Goal: Information Seeking & Learning: Learn about a topic

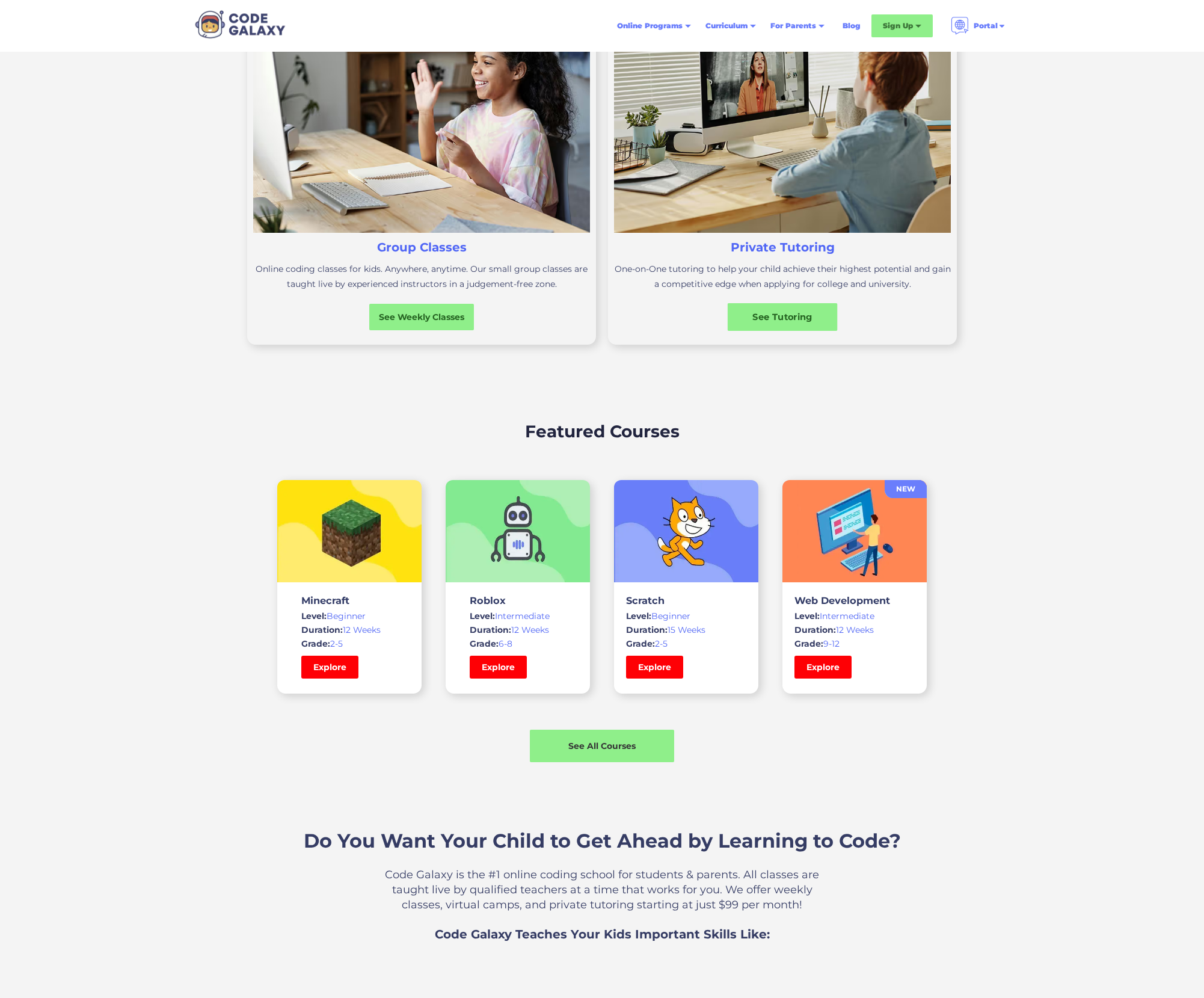
scroll to position [521, 0]
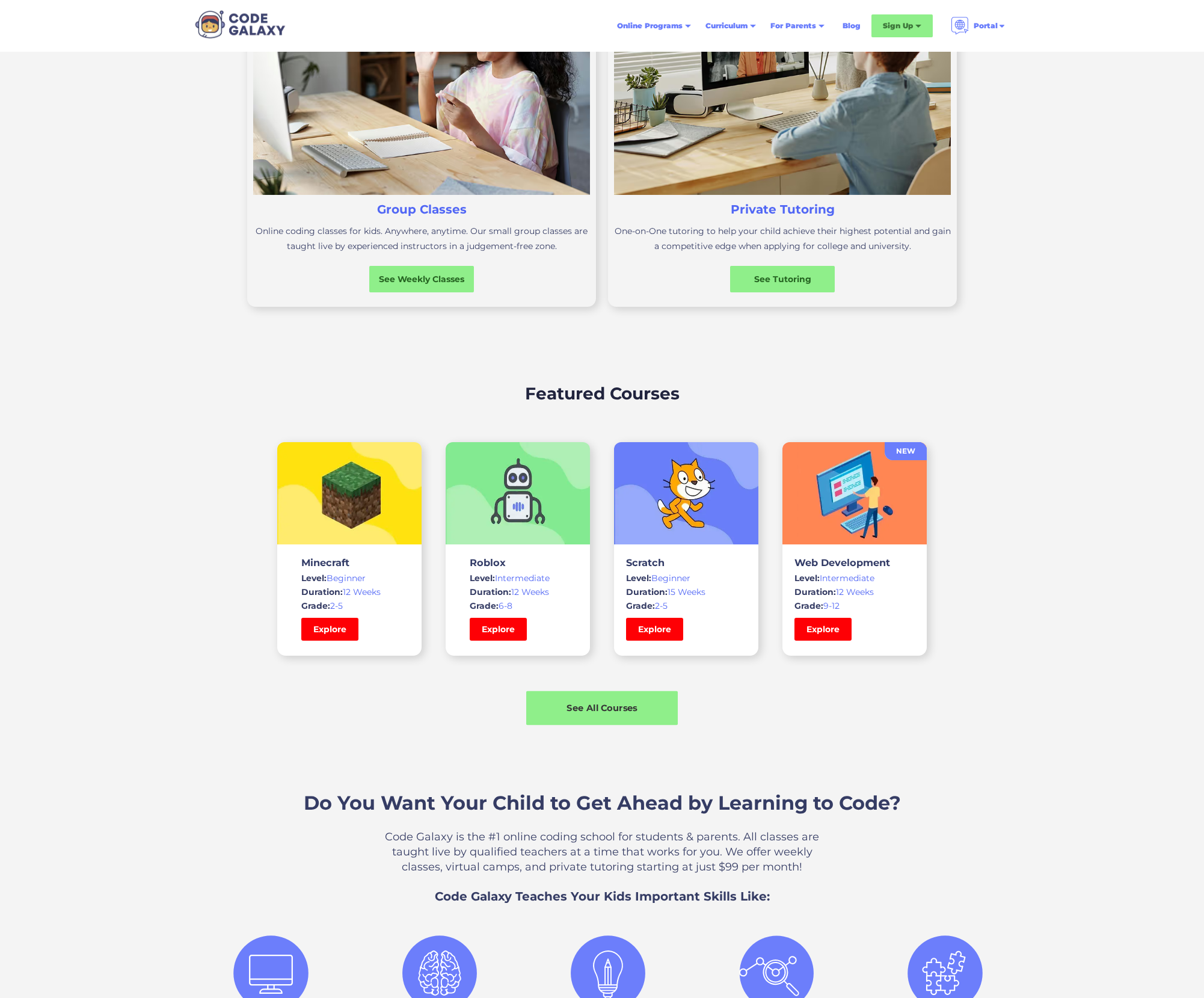
click at [619, 712] on div "See All Courses" at bounding box center [602, 708] width 151 height 13
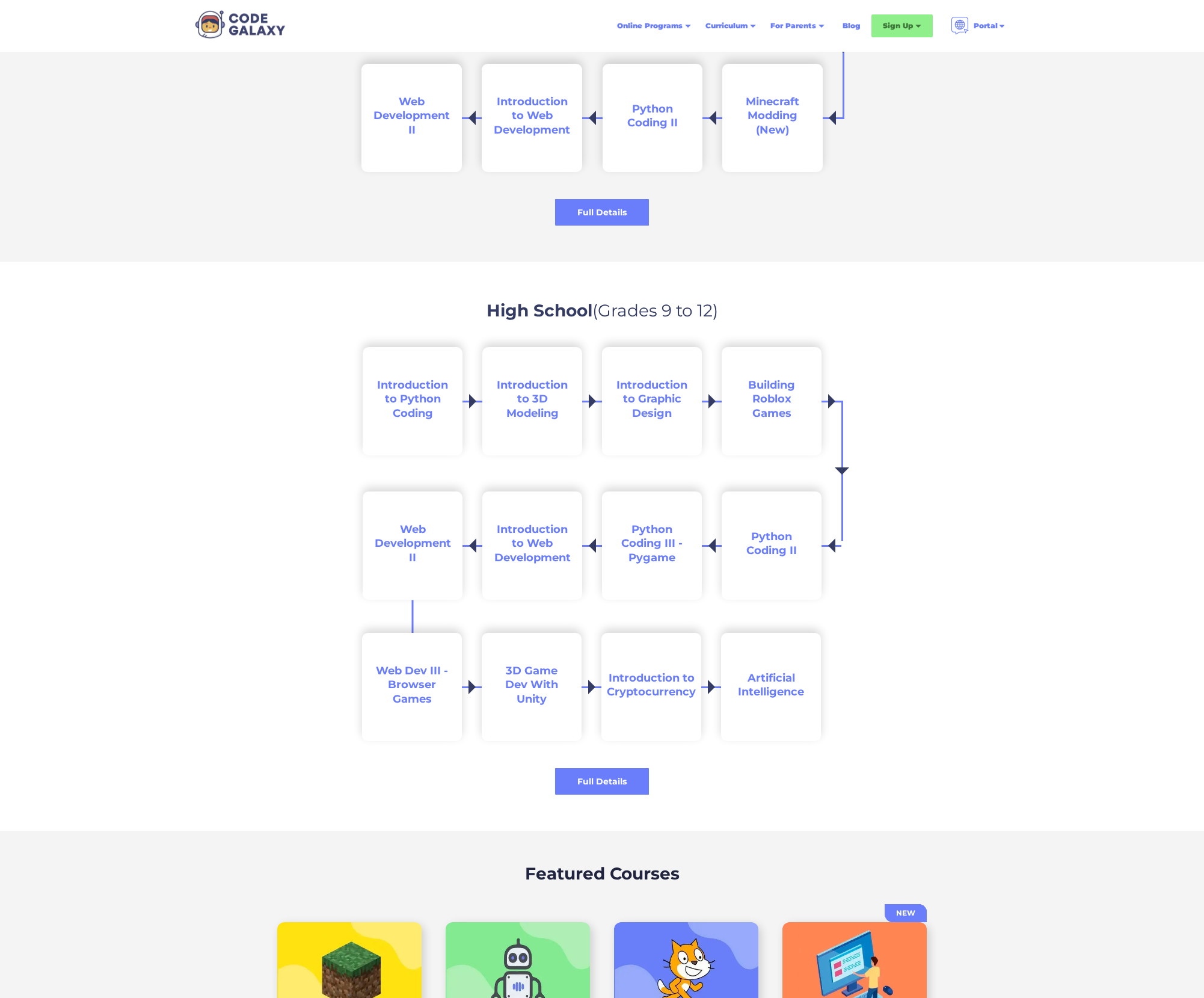
scroll to position [1920, 0]
click at [767, 680] on span "Artificial Intelligence" at bounding box center [770, 683] width 66 height 27
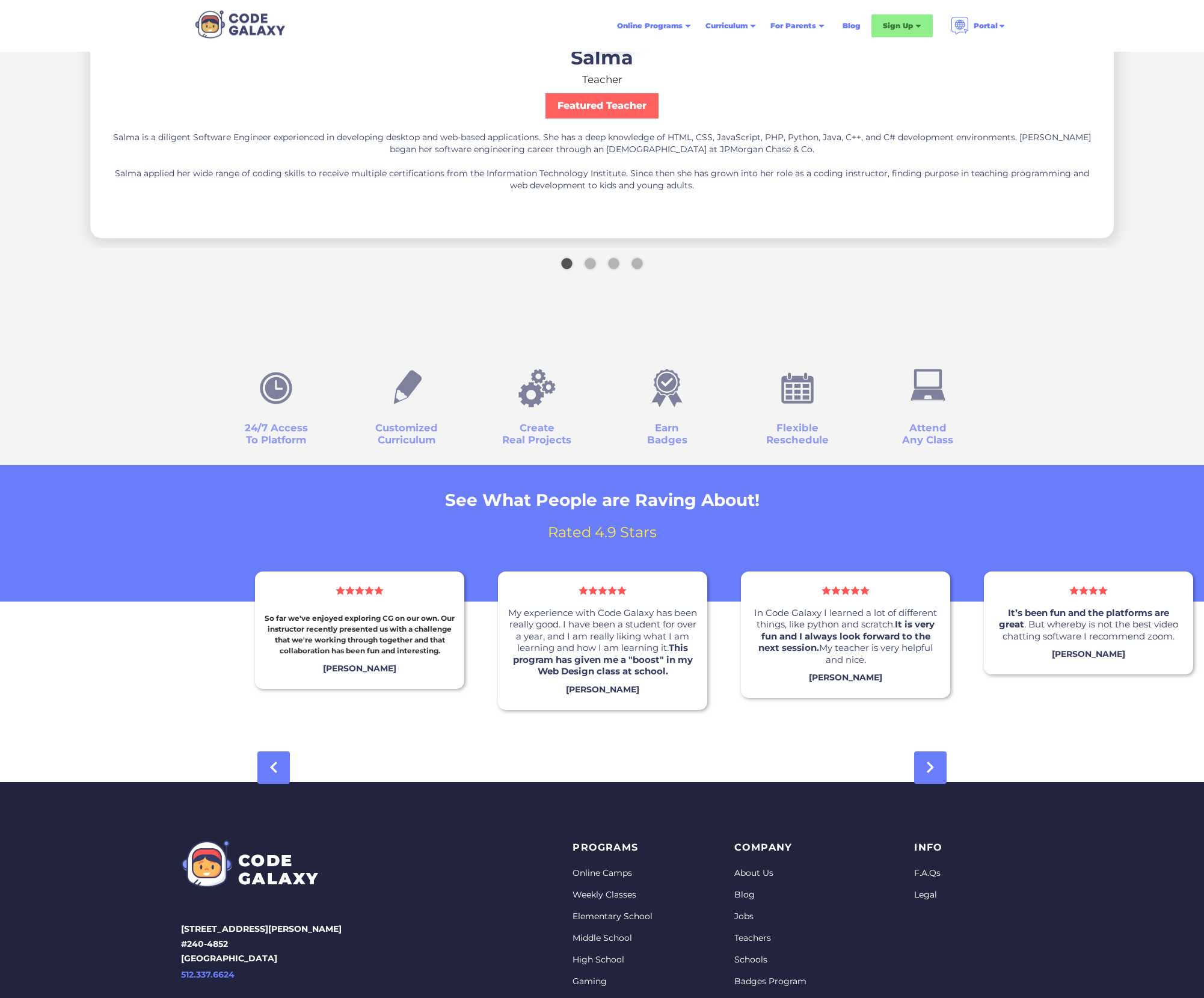
scroll to position [3454, 0]
